Goal: Information Seeking & Learning: Understand process/instructions

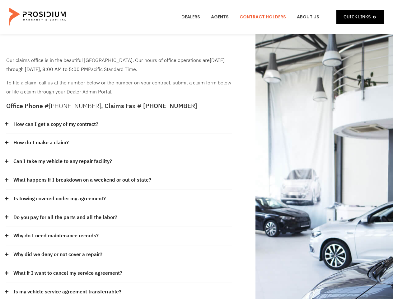
click at [196, 149] on div "How do I make a claim?" at bounding box center [119, 142] width 226 height 19
click at [119, 124] on div "How can I get a copy of my contract?" at bounding box center [119, 124] width 226 height 19
click at [55, 124] on link "How can I get a copy of my contract?" at bounding box center [55, 124] width 85 height 9
click at [119, 143] on div "How do I make a claim?" at bounding box center [119, 142] width 226 height 19
click at [41, 143] on link "How do I make a claim?" at bounding box center [40, 142] width 55 height 9
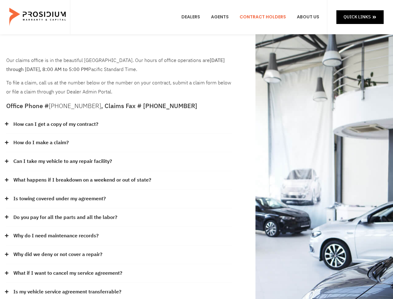
click at [119, 161] on div "Can I take my vehicle to any repair facility?" at bounding box center [119, 161] width 226 height 19
click at [63, 161] on link "Can I take my vehicle to any repair facility?" at bounding box center [62, 161] width 99 height 9
click at [119, 180] on link "What happens if I breakdown on a weekend or out of state?" at bounding box center [82, 179] width 138 height 9
click at [82, 180] on link "What happens if I breakdown on a weekend or out of state?" at bounding box center [82, 179] width 138 height 9
click at [119, 199] on div "Is towing covered under my agreement?" at bounding box center [119, 198] width 226 height 19
